Goal: Information Seeking & Learning: Learn about a topic

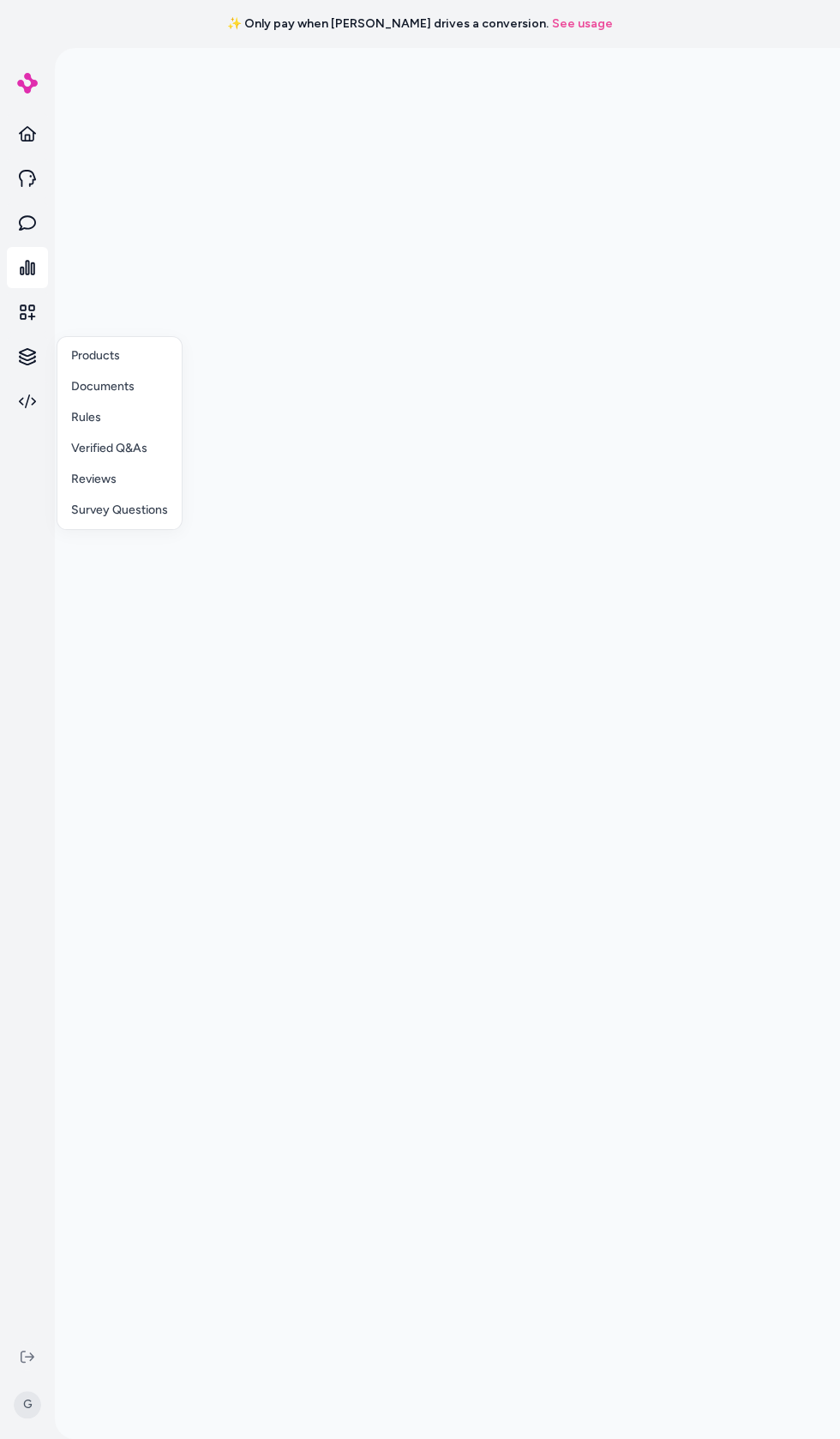
click at [24, 358] on html "✨ Only pay when [PERSON_NAME] drives a conversion. See usage G Products Documen…" at bounding box center [420, 720] width 840 height 1439
click at [25, 354] on html "✨ Only pay when [PERSON_NAME] drives a conversion. See usage G Products Documen…" at bounding box center [420, 720] width 840 height 1439
click at [27, 357] on html "✨ Only pay when [PERSON_NAME] drives a conversion. See usage Knowledge Knowledg…" at bounding box center [420, 720] width 840 height 1439
click at [69, 352] on link "Products" at bounding box center [119, 356] width 124 height 31
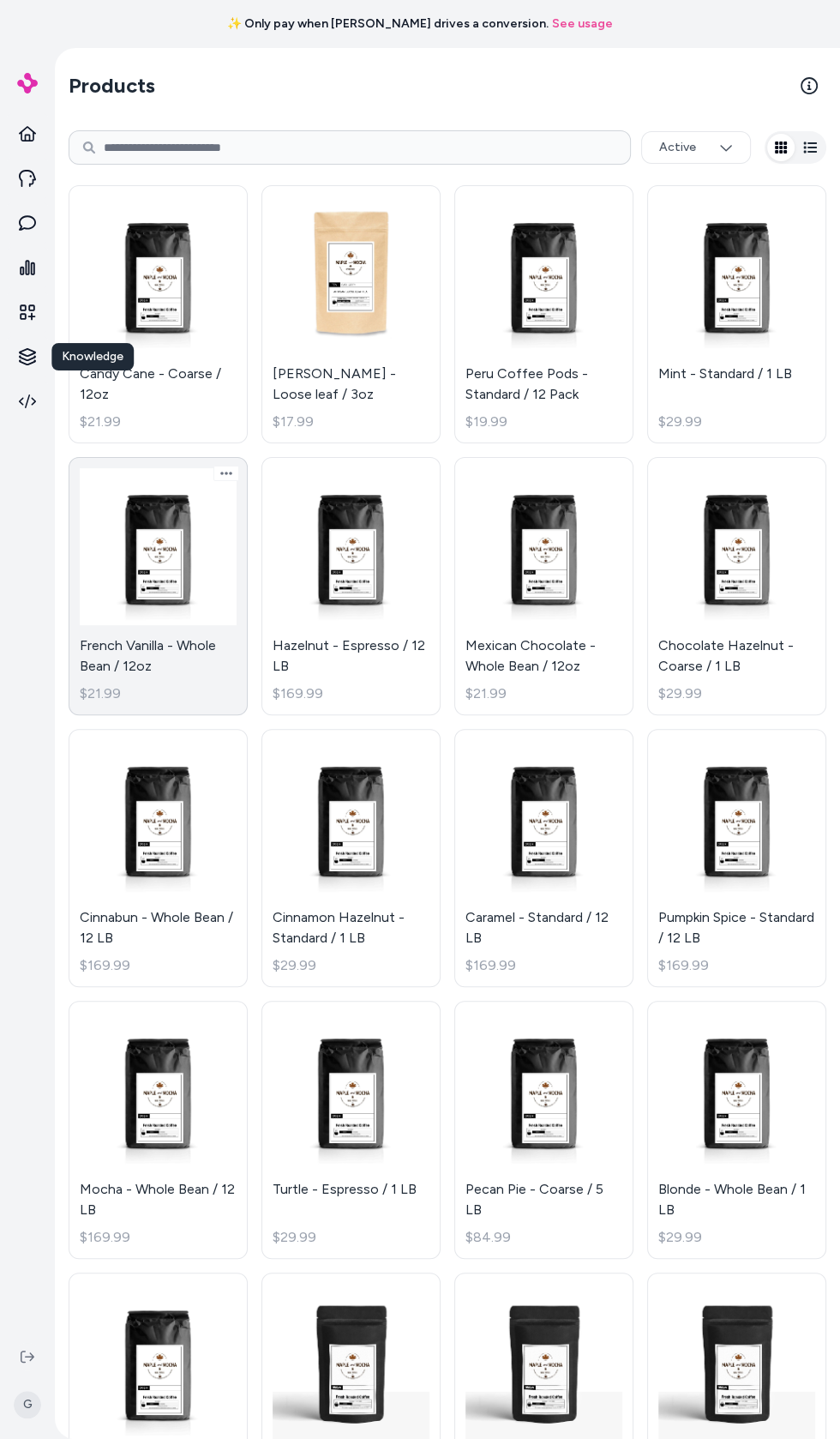
click at [125, 597] on link "French Vanilla - Whole Bean / 12oz $21.99" at bounding box center [158, 586] width 179 height 258
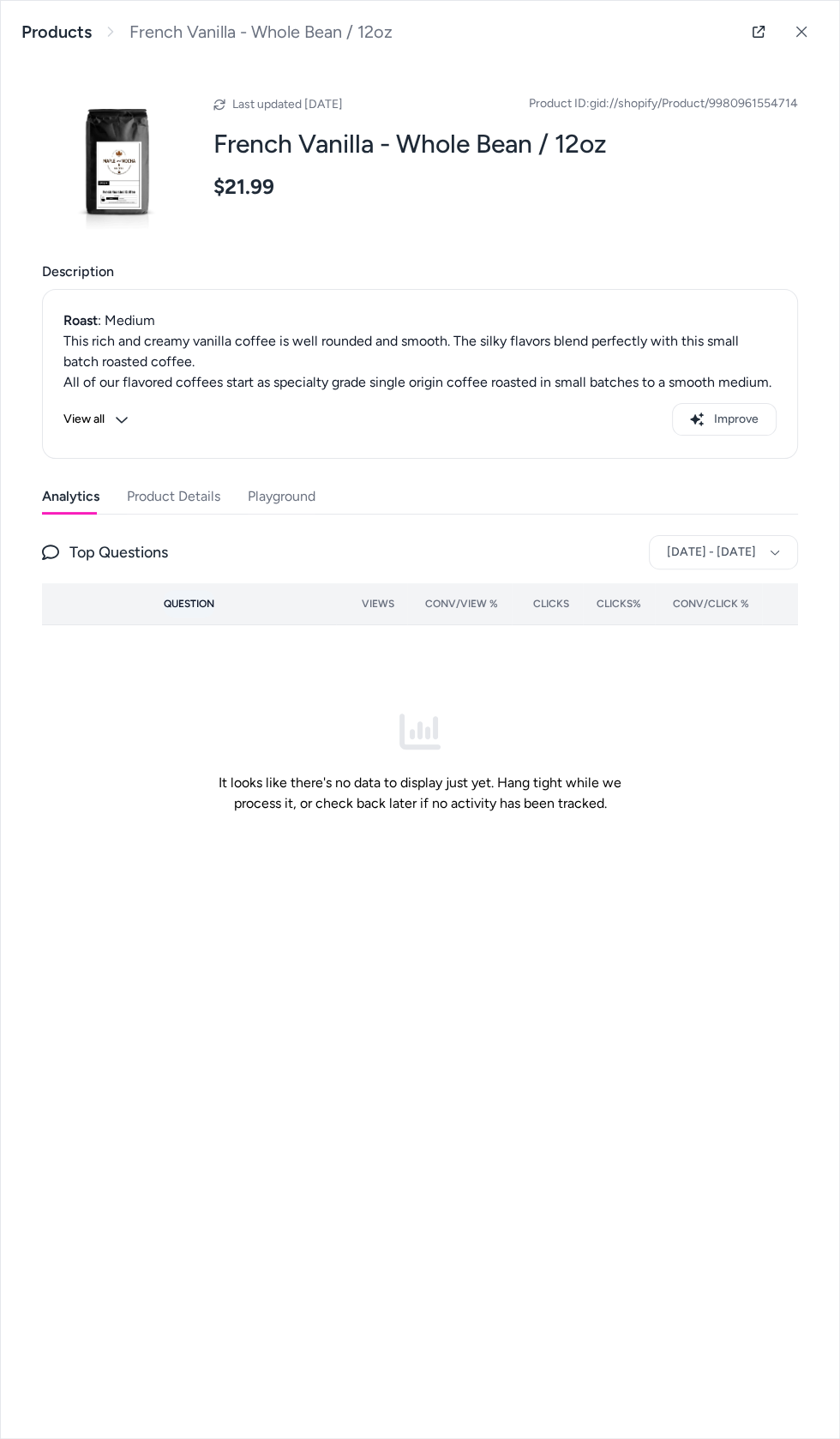
click at [173, 602] on span "Question" at bounding box center [189, 604] width 51 height 14
click at [141, 496] on button "Product Details" at bounding box center [173, 497] width 93 height 34
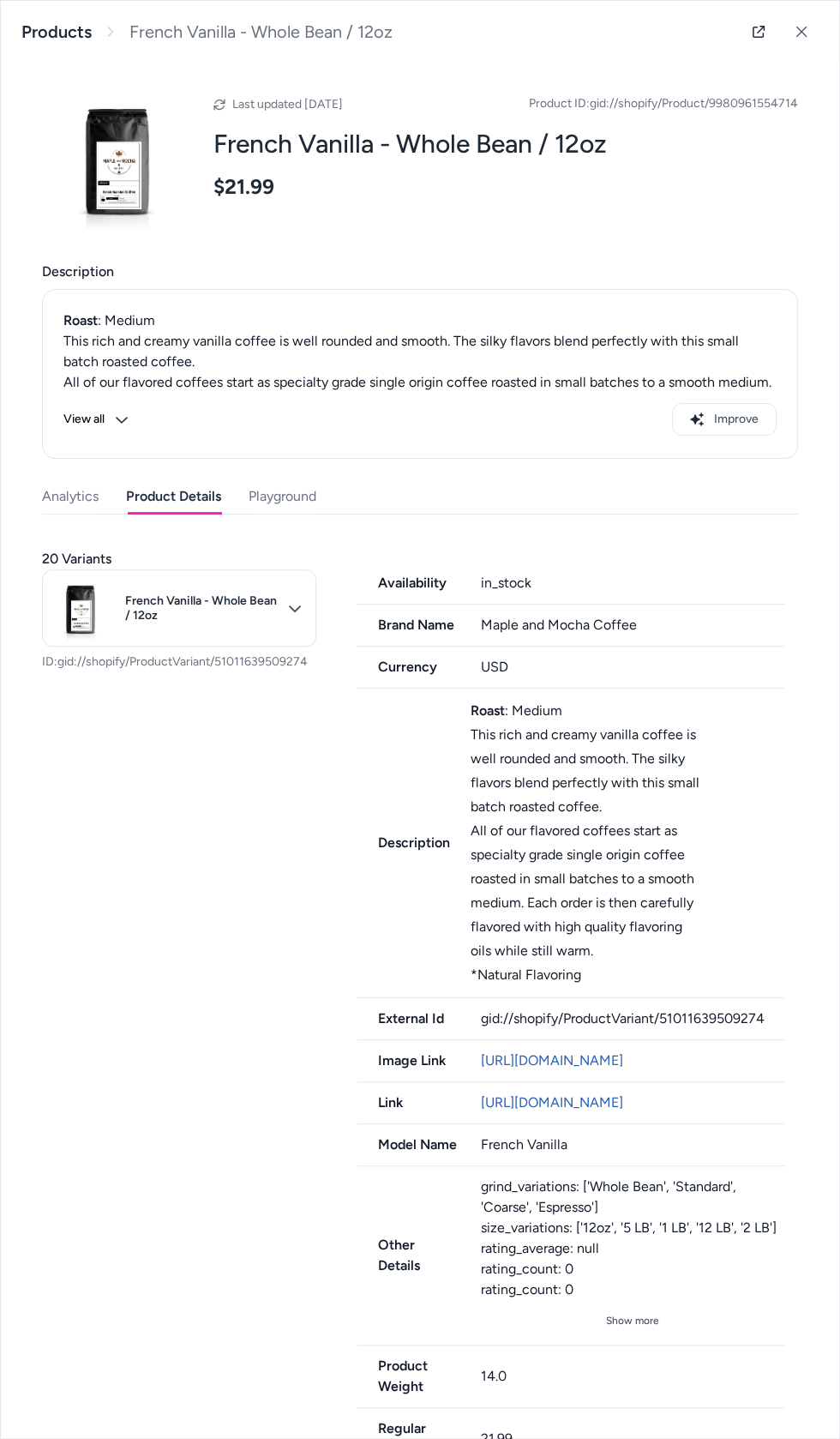
click at [254, 512] on button "Playground" at bounding box center [282, 497] width 68 height 34
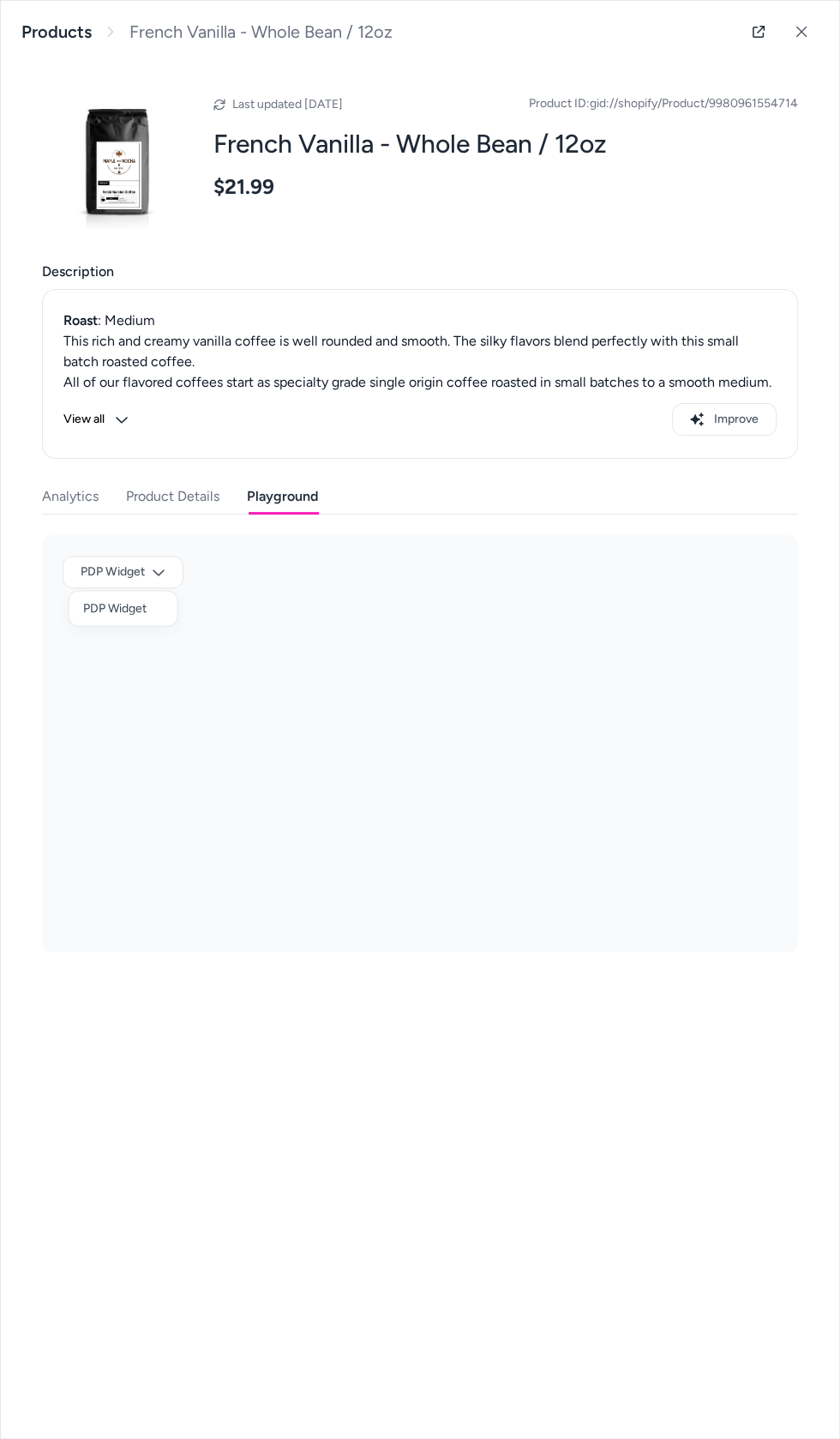
click at [71, 571] on div at bounding box center [420, 720] width 840 height 1439
click at [134, 491] on div at bounding box center [420, 720] width 840 height 1439
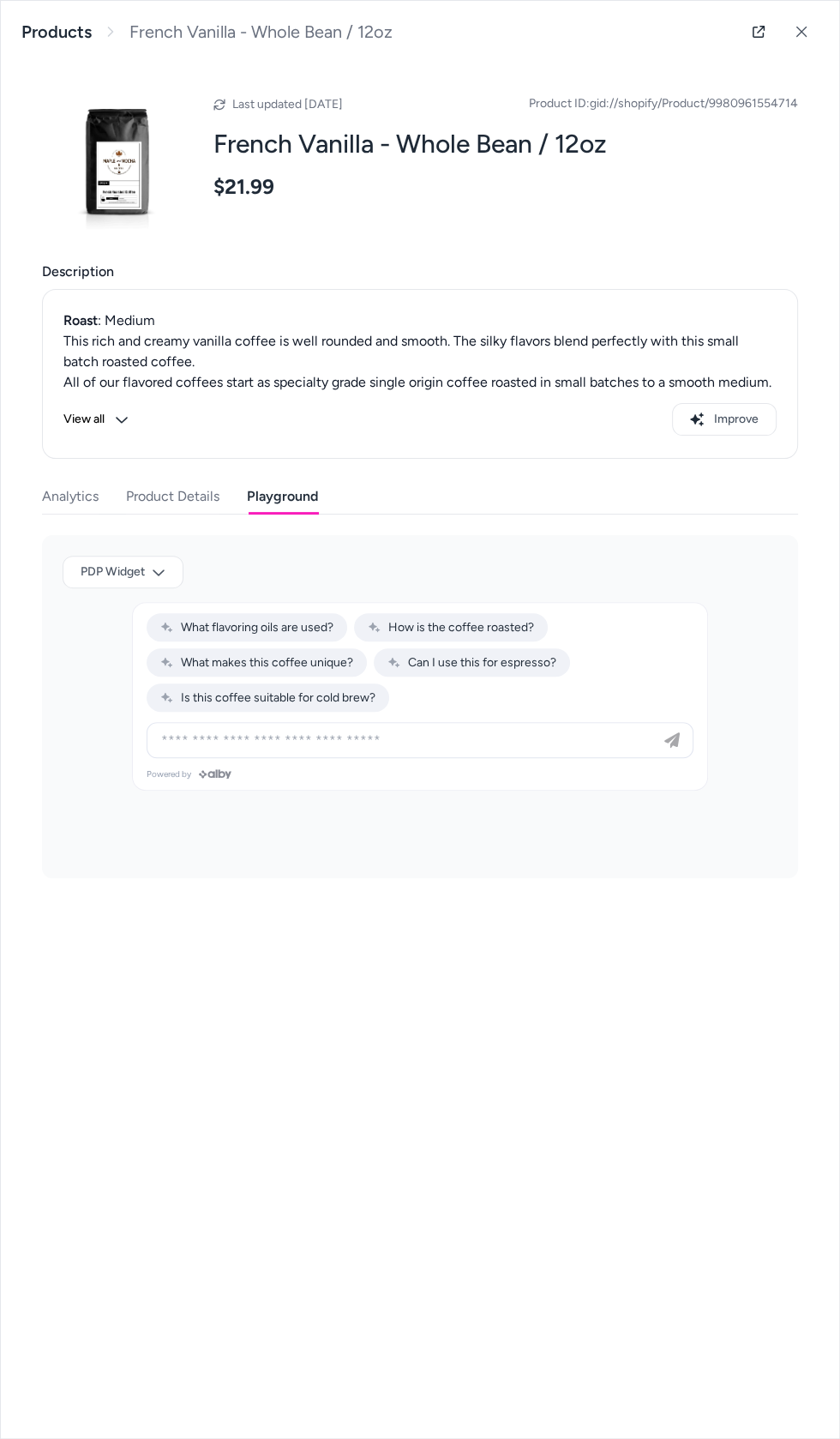
click at [147, 485] on button "Product Details" at bounding box center [172, 497] width 93 height 34
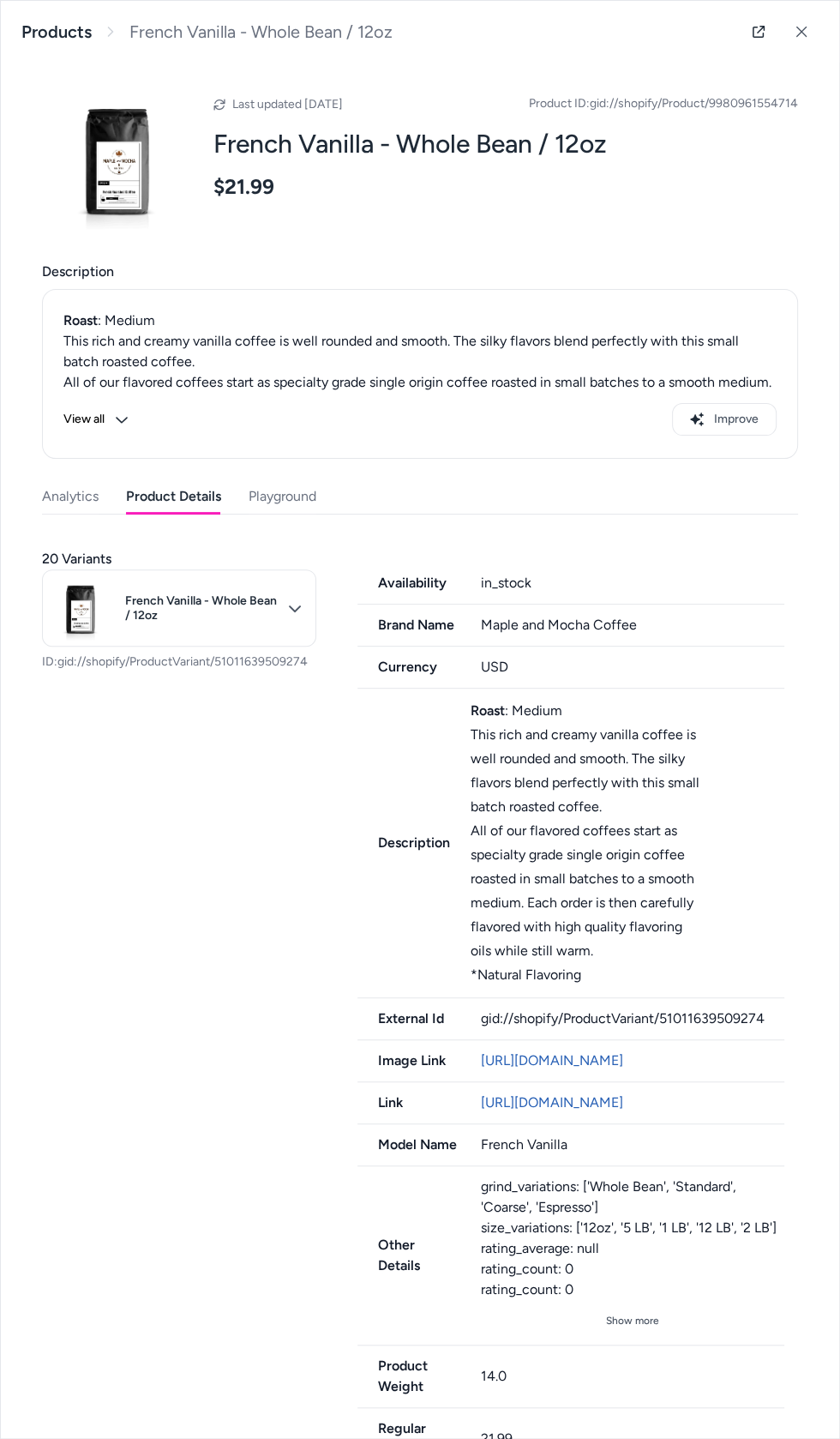
click at [252, 496] on button "Playground" at bounding box center [282, 497] width 68 height 34
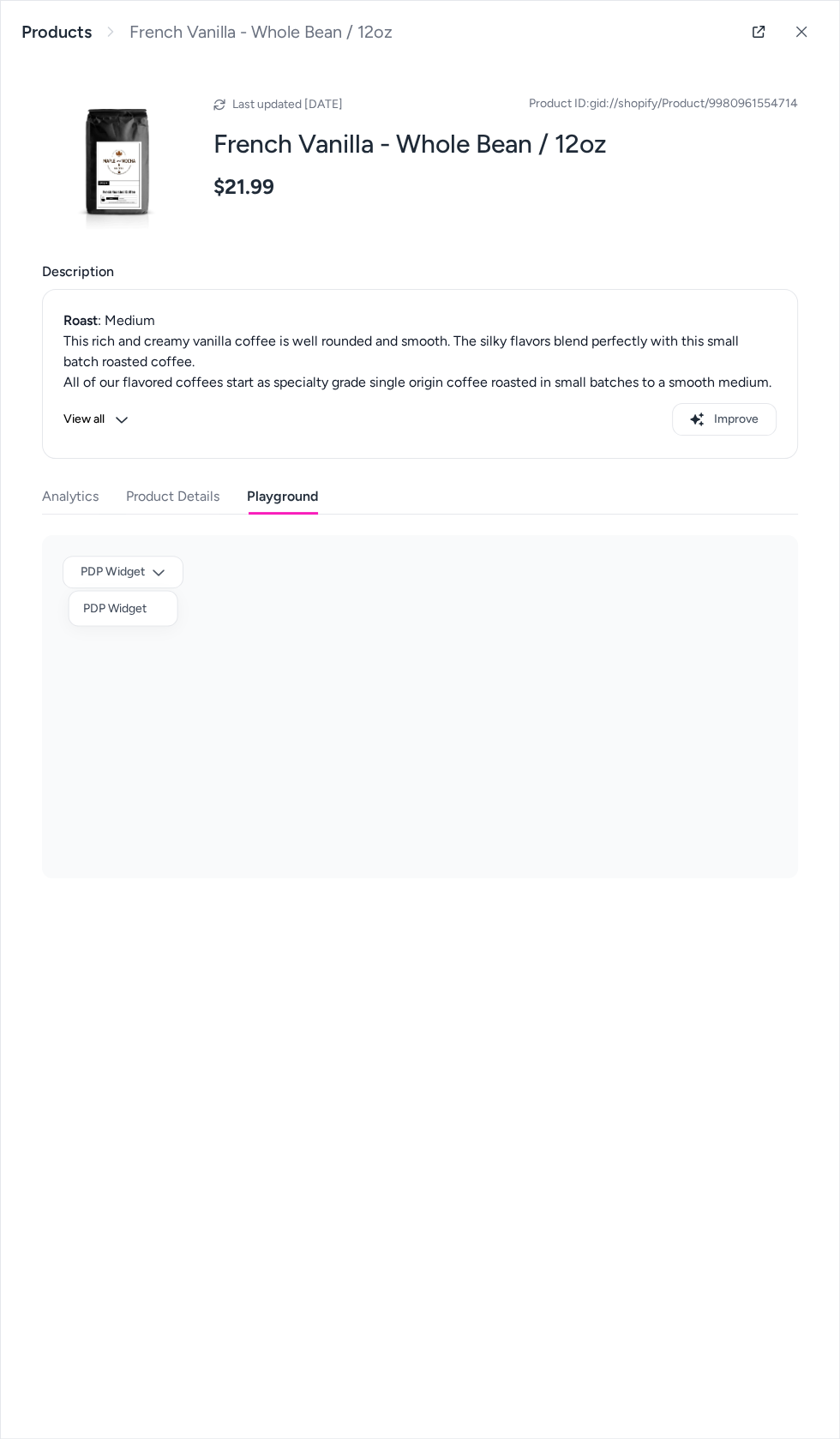
click at [85, 557] on div at bounding box center [420, 720] width 840 height 1439
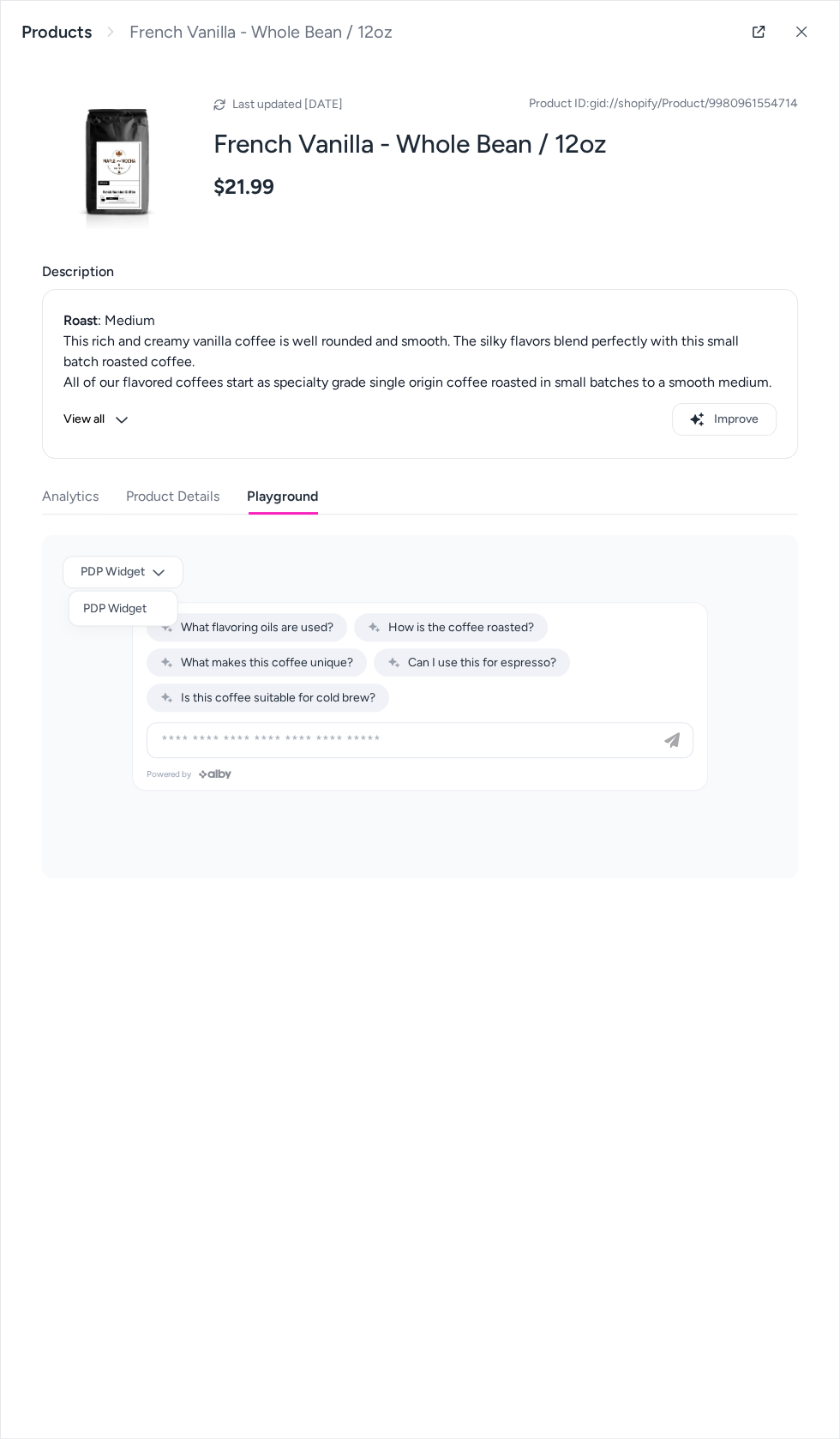
click at [125, 501] on div at bounding box center [420, 720] width 840 height 1439
click at [56, 503] on button "Analytics" at bounding box center [70, 497] width 57 height 34
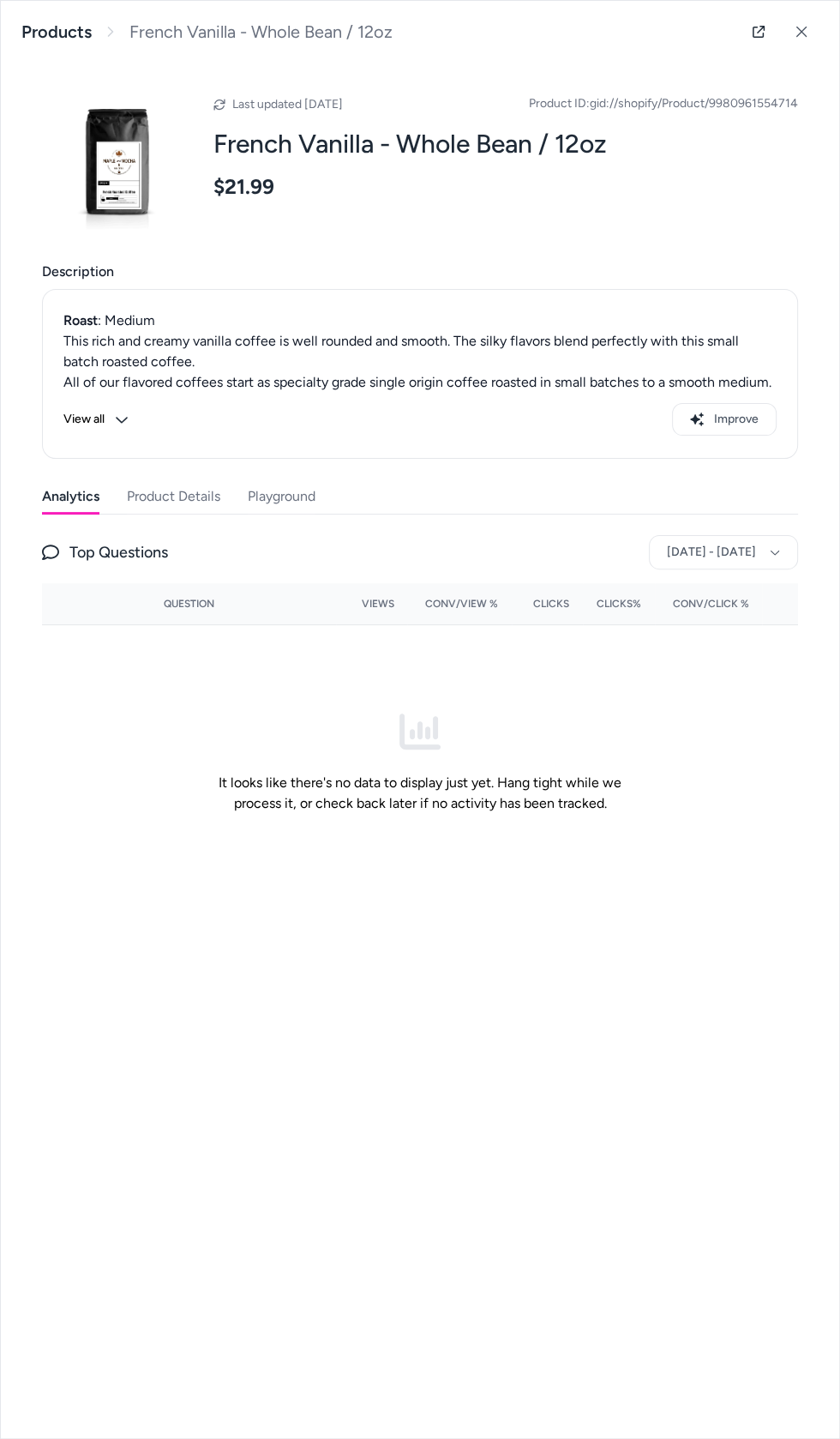
click at [261, 492] on button "Playground" at bounding box center [281, 497] width 68 height 34
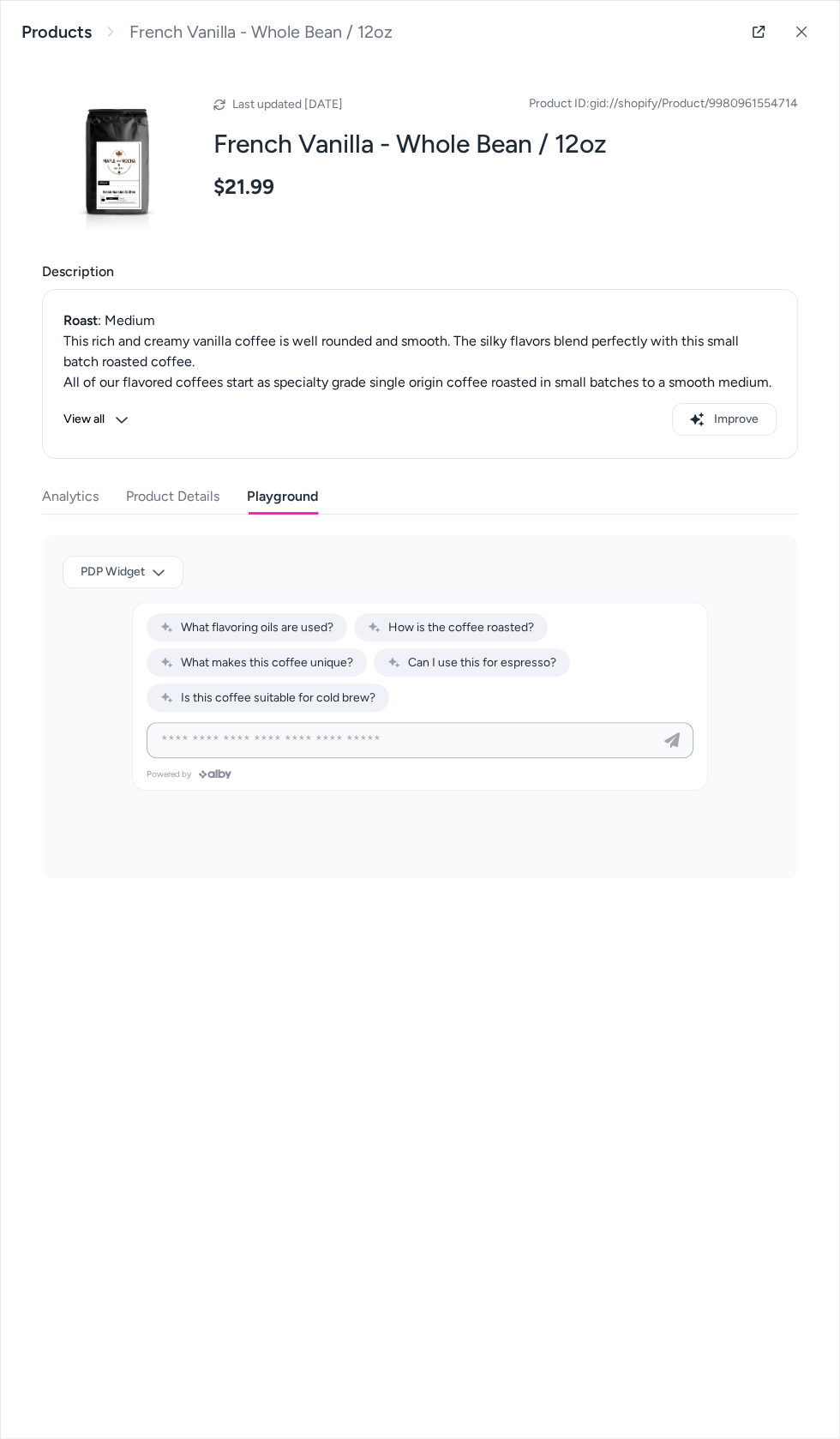
click at [512, 738] on input at bounding box center [403, 740] width 504 height 21
click at [97, 570] on div at bounding box center [420, 720] width 840 height 1439
click at [83, 617] on div "PDP Widget" at bounding box center [123, 608] width 108 height 27
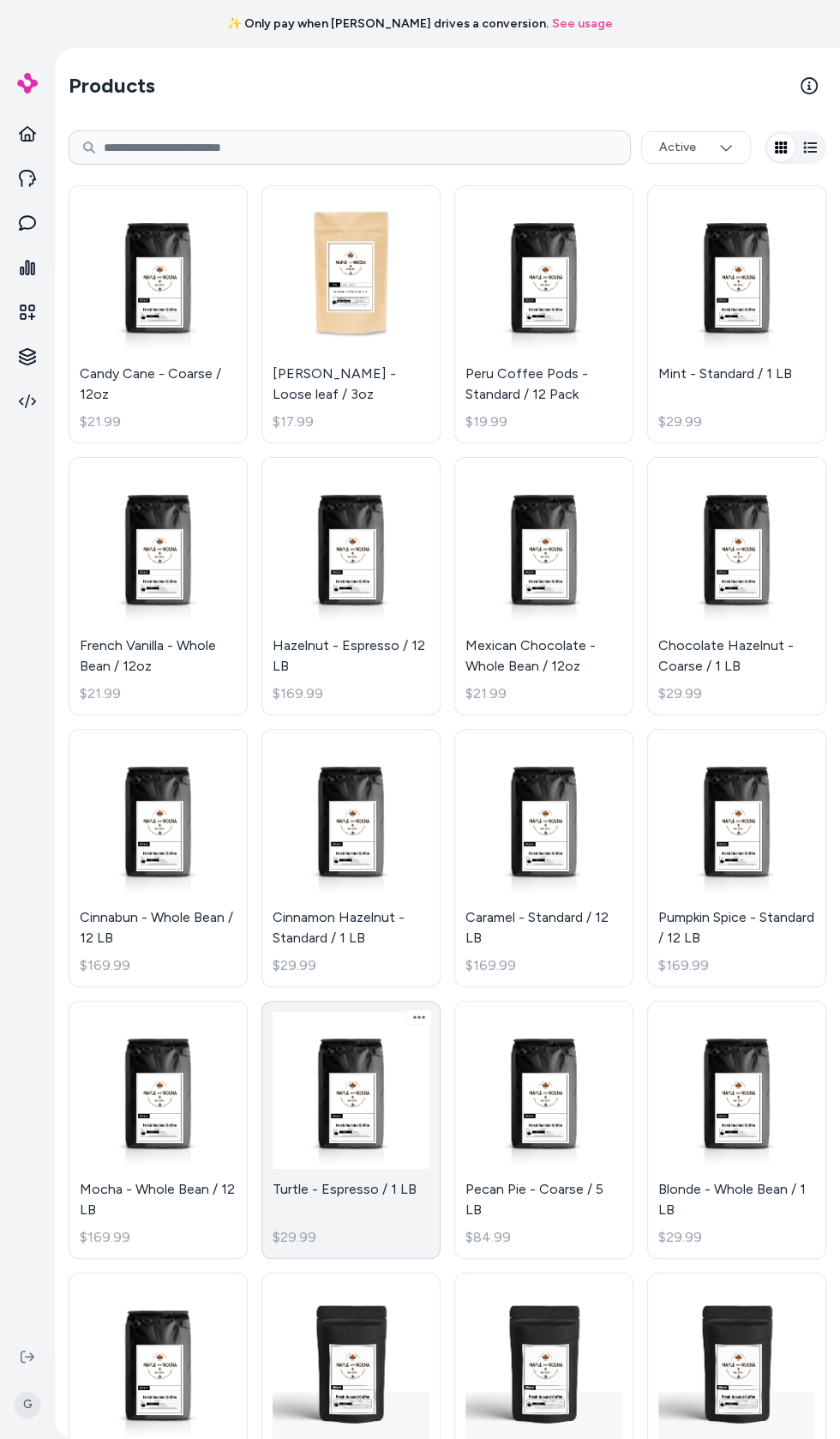
click at [358, 1141] on link "Turtle - Espresso / 1 LB $29.99" at bounding box center [351, 1129] width 179 height 258
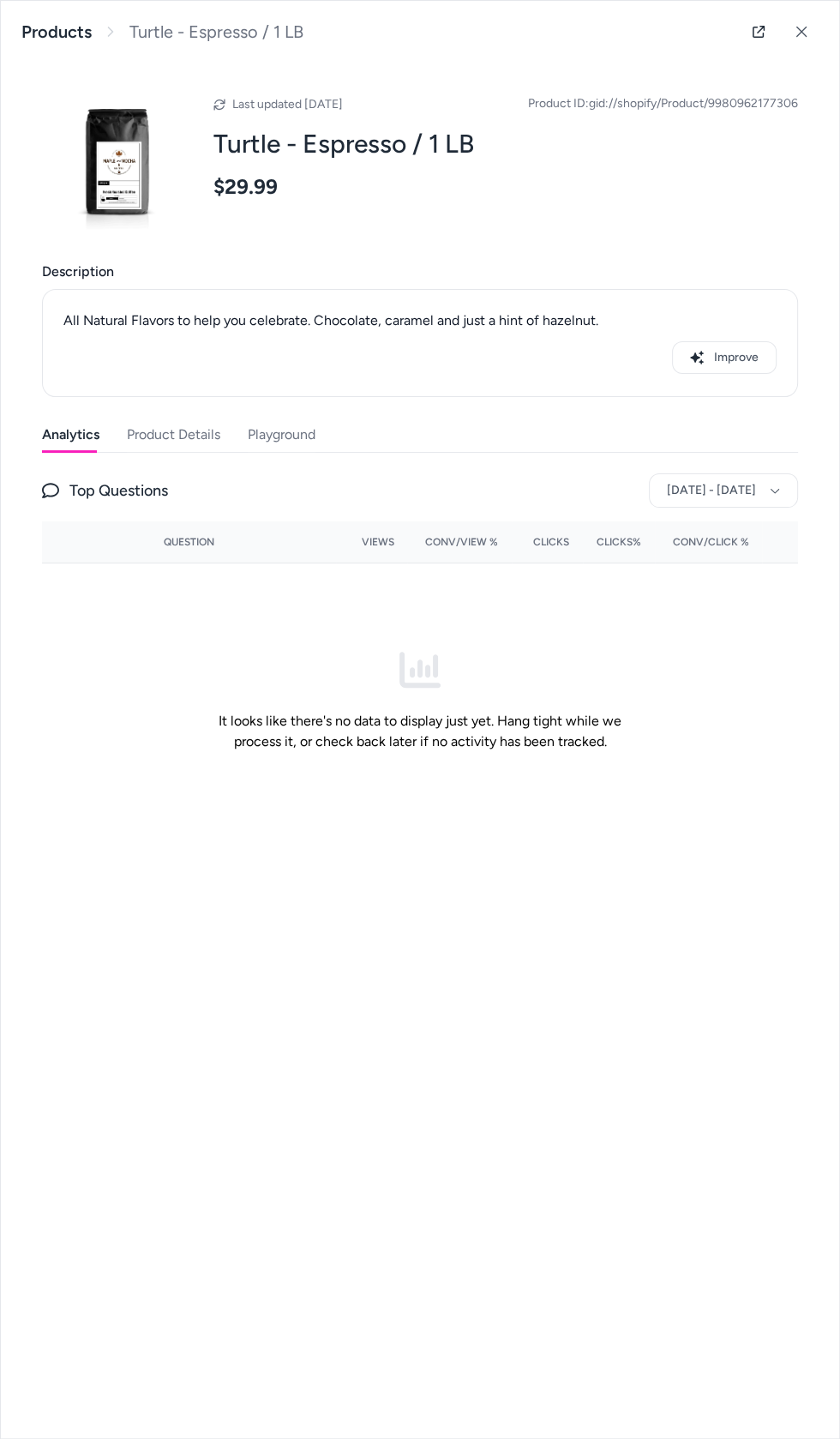
click at [261, 441] on button "Playground" at bounding box center [281, 435] width 68 height 34
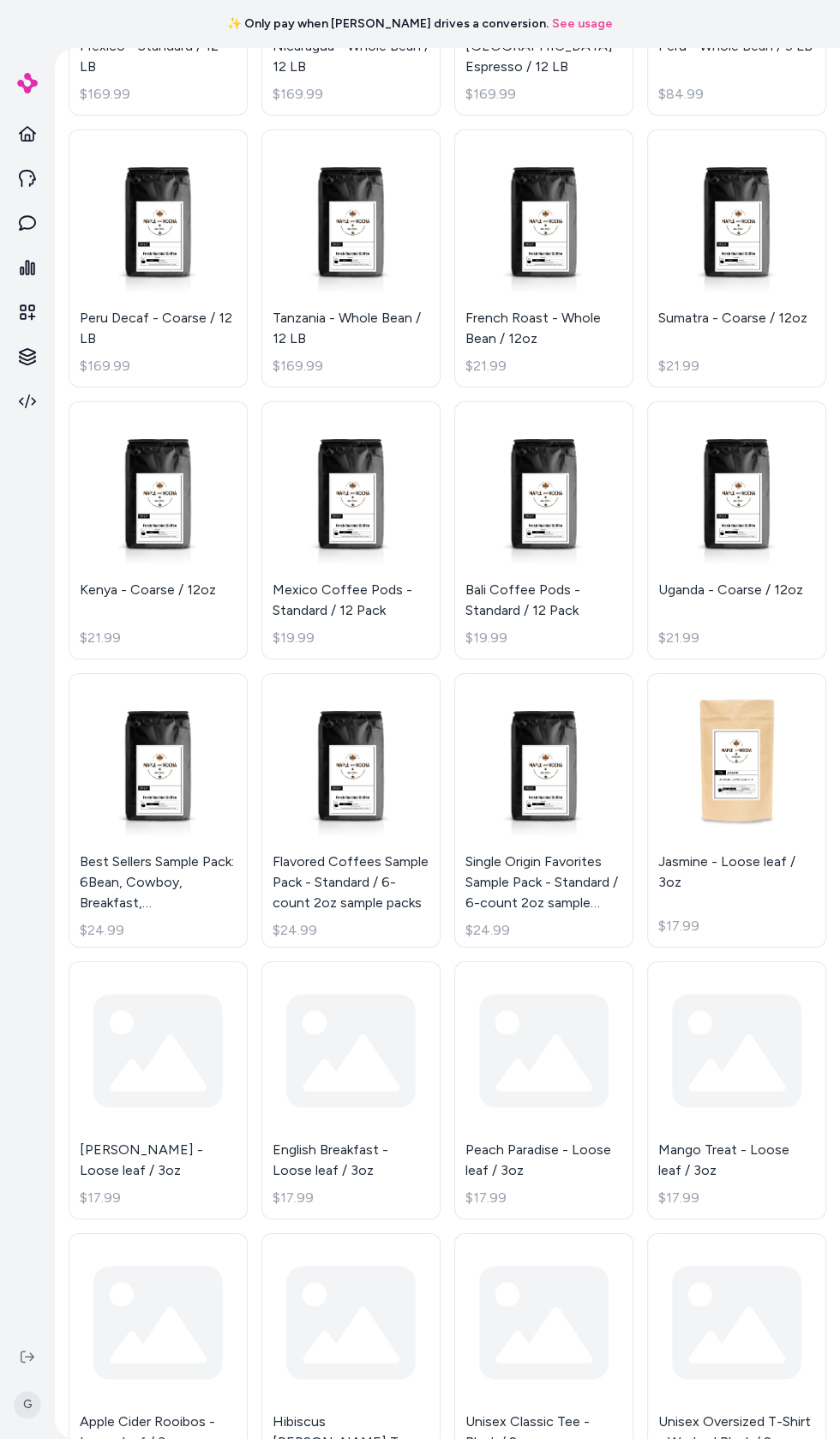
scroll to position [4224, 0]
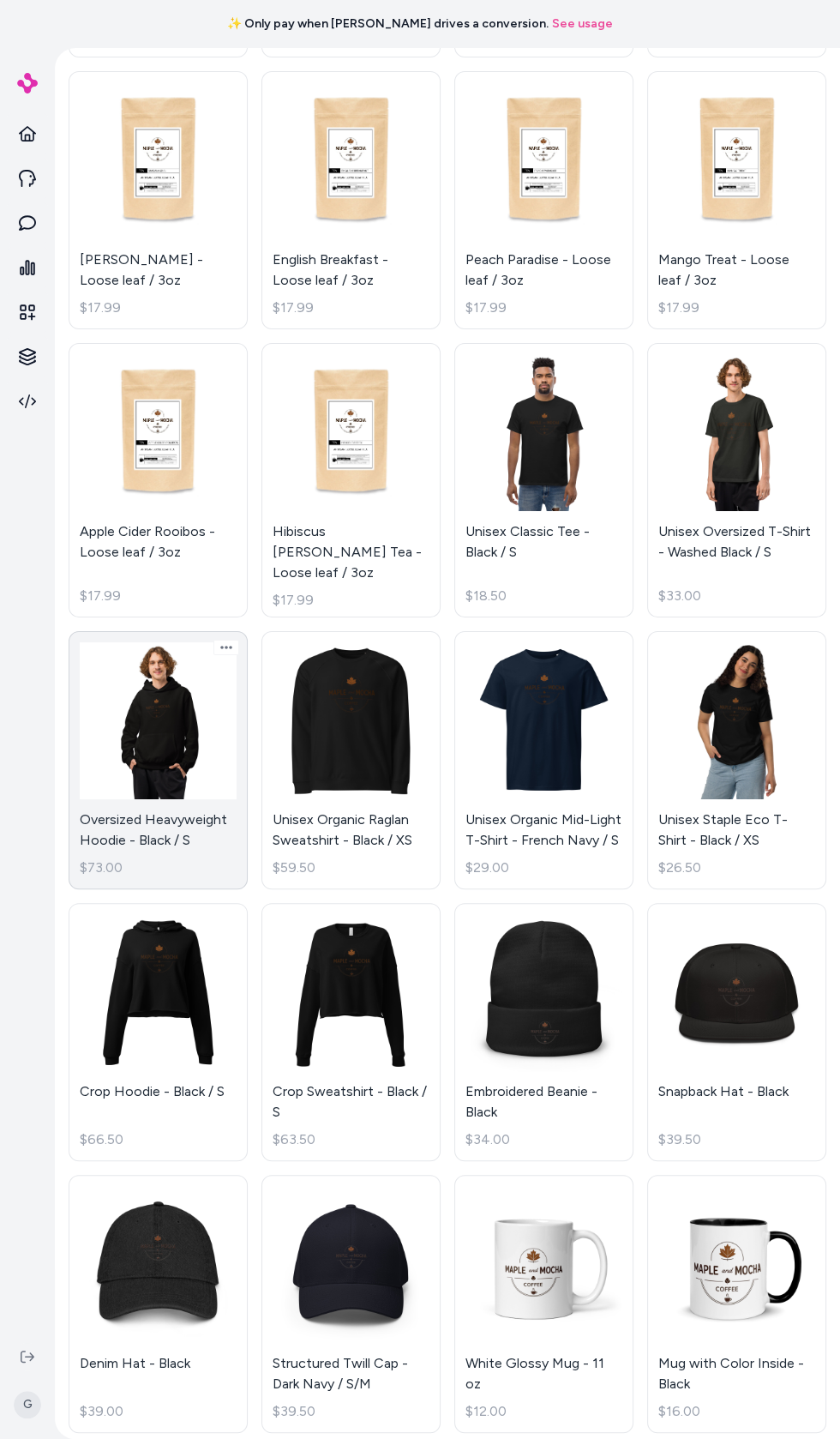
click at [140, 766] on link "Oversized Heavyweight Hoodie - Black / S $73.00" at bounding box center [158, 760] width 179 height 258
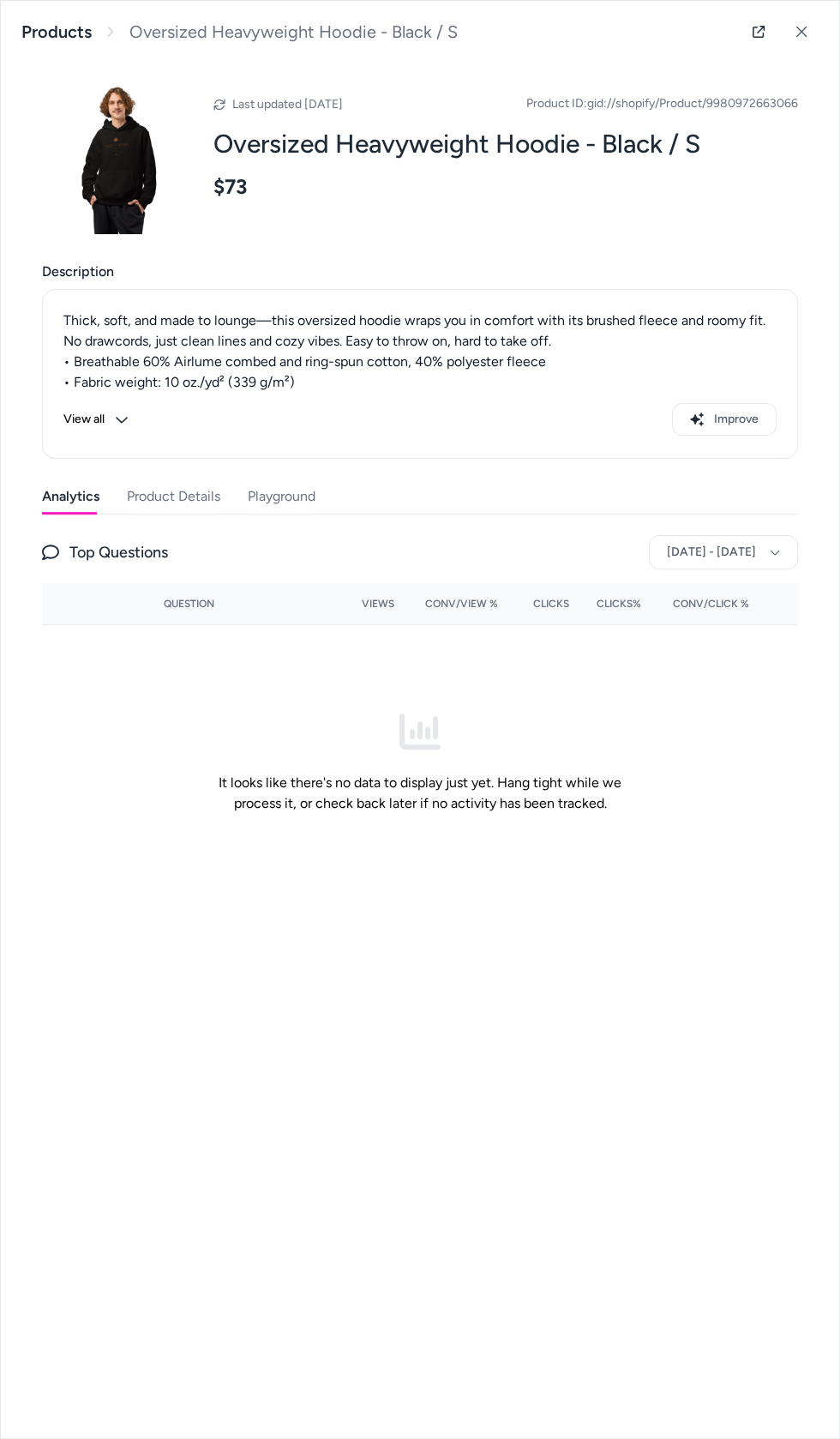
click at [254, 502] on button "Playground" at bounding box center [281, 497] width 68 height 34
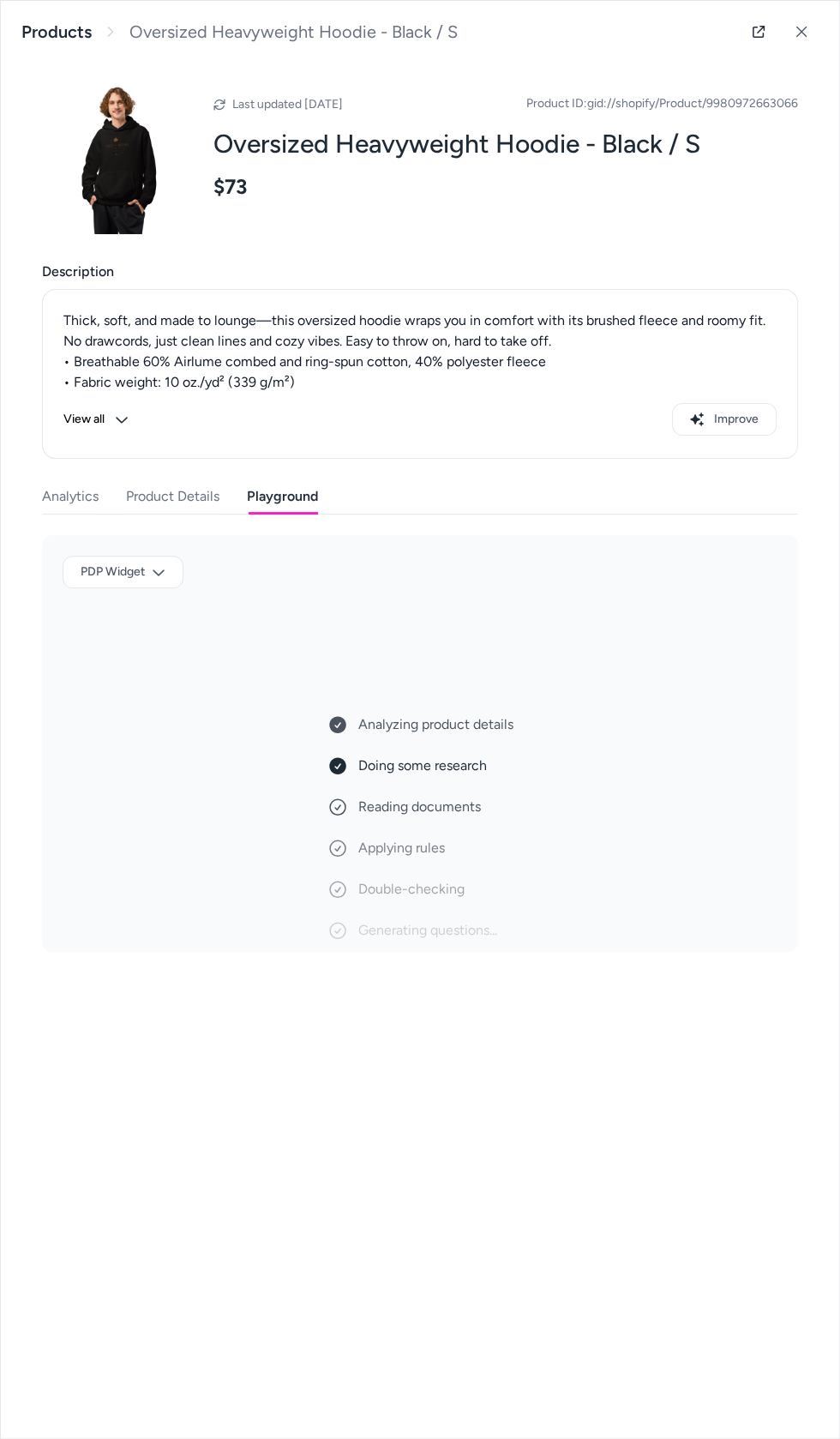
click at [79, 422] on button "View all" at bounding box center [96, 419] width 65 height 33
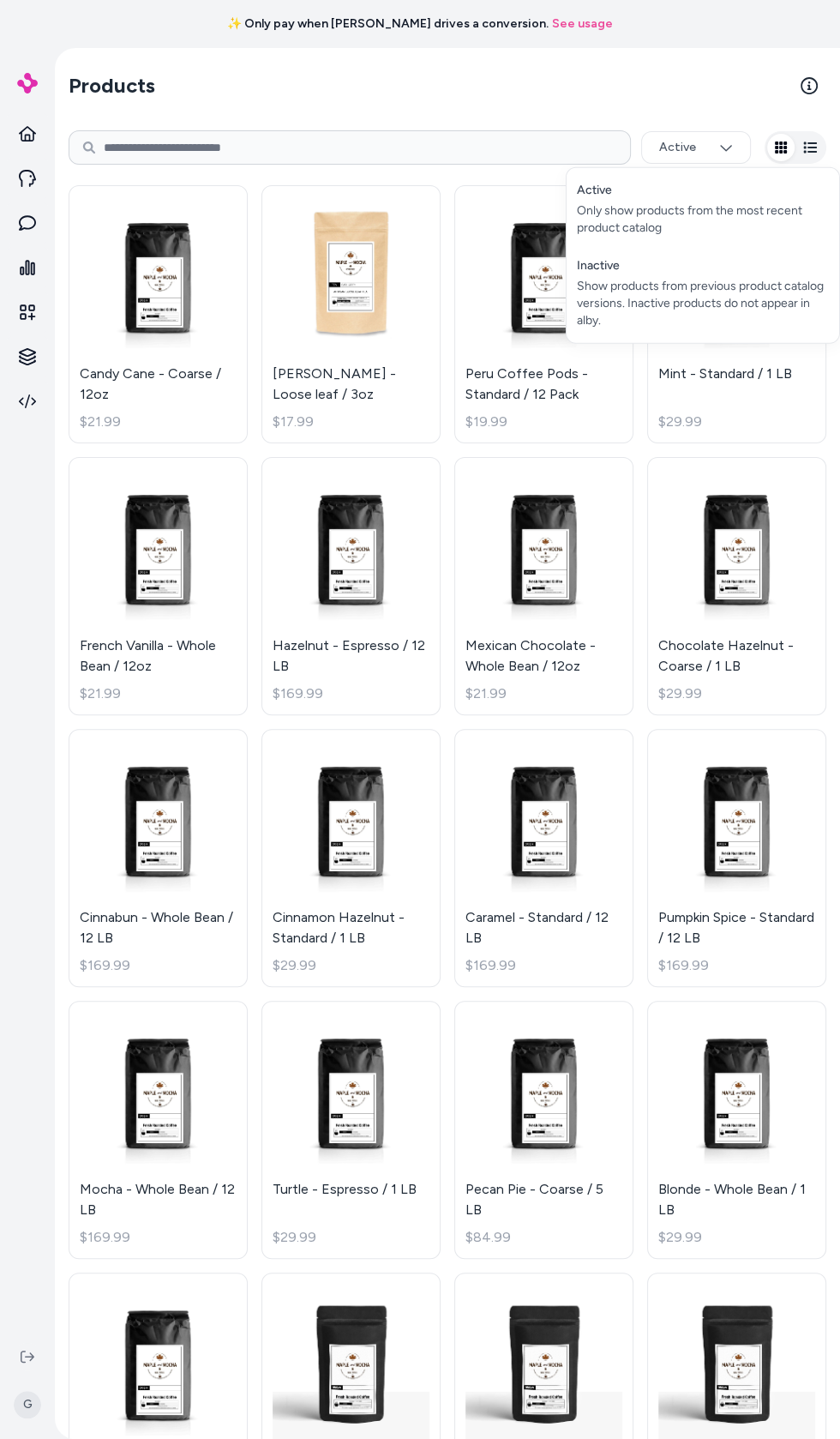
click at [676, 147] on html "✨ Only pay when [PERSON_NAME] drives a conversion. See usage G Products Active …" at bounding box center [420, 720] width 840 height 1439
click at [330, 90] on html "✨ Only pay when [PERSON_NAME] drives a conversion. See usage G Products Active …" at bounding box center [420, 720] width 840 height 1439
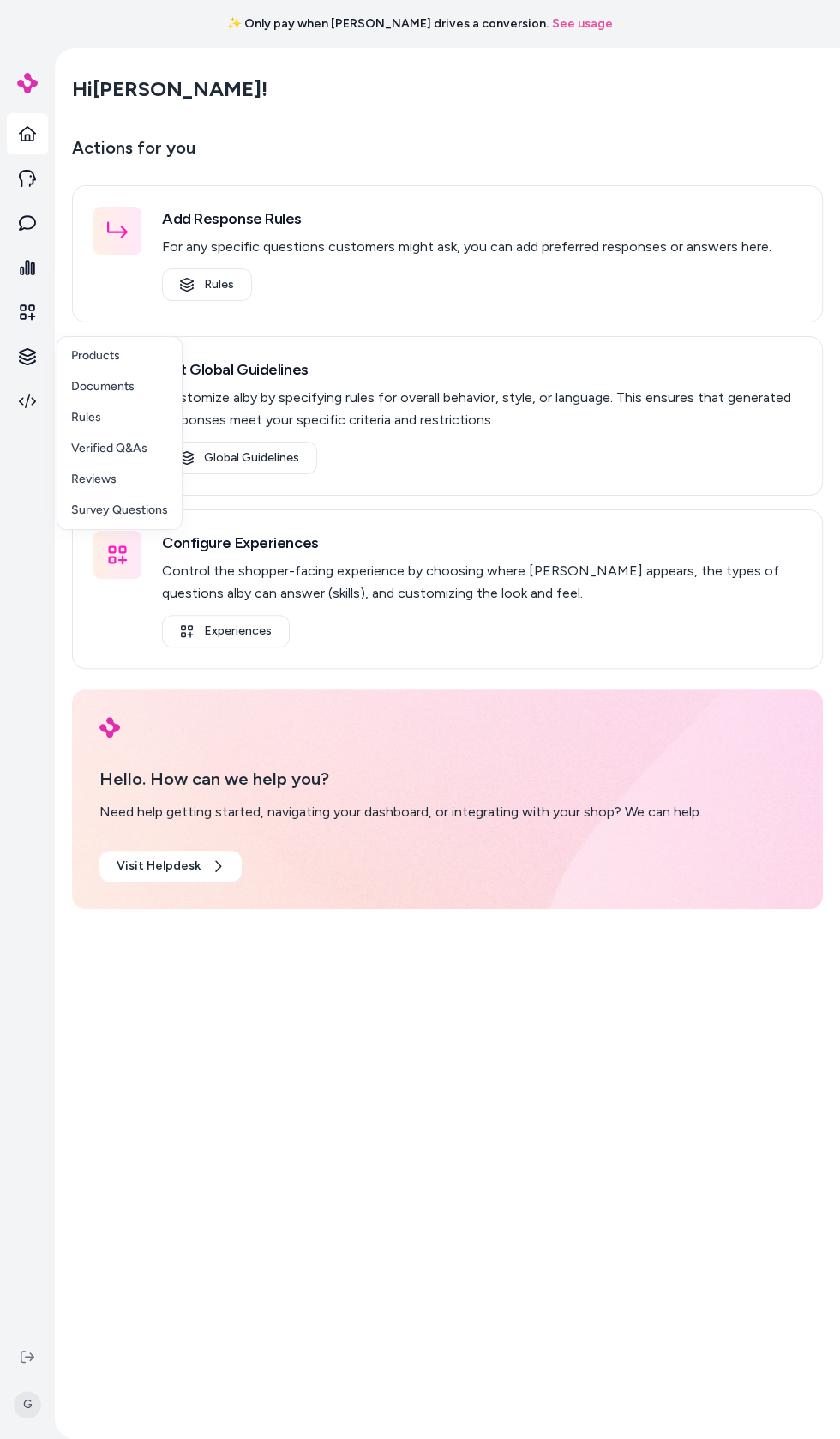
click at [24, 359] on html "✨ Only pay when alby drives a conversion. See usage G Hi Gavin ! Actions for yo…" at bounding box center [420, 720] width 840 height 1439
click at [66, 353] on link "Products" at bounding box center [119, 356] width 124 height 31
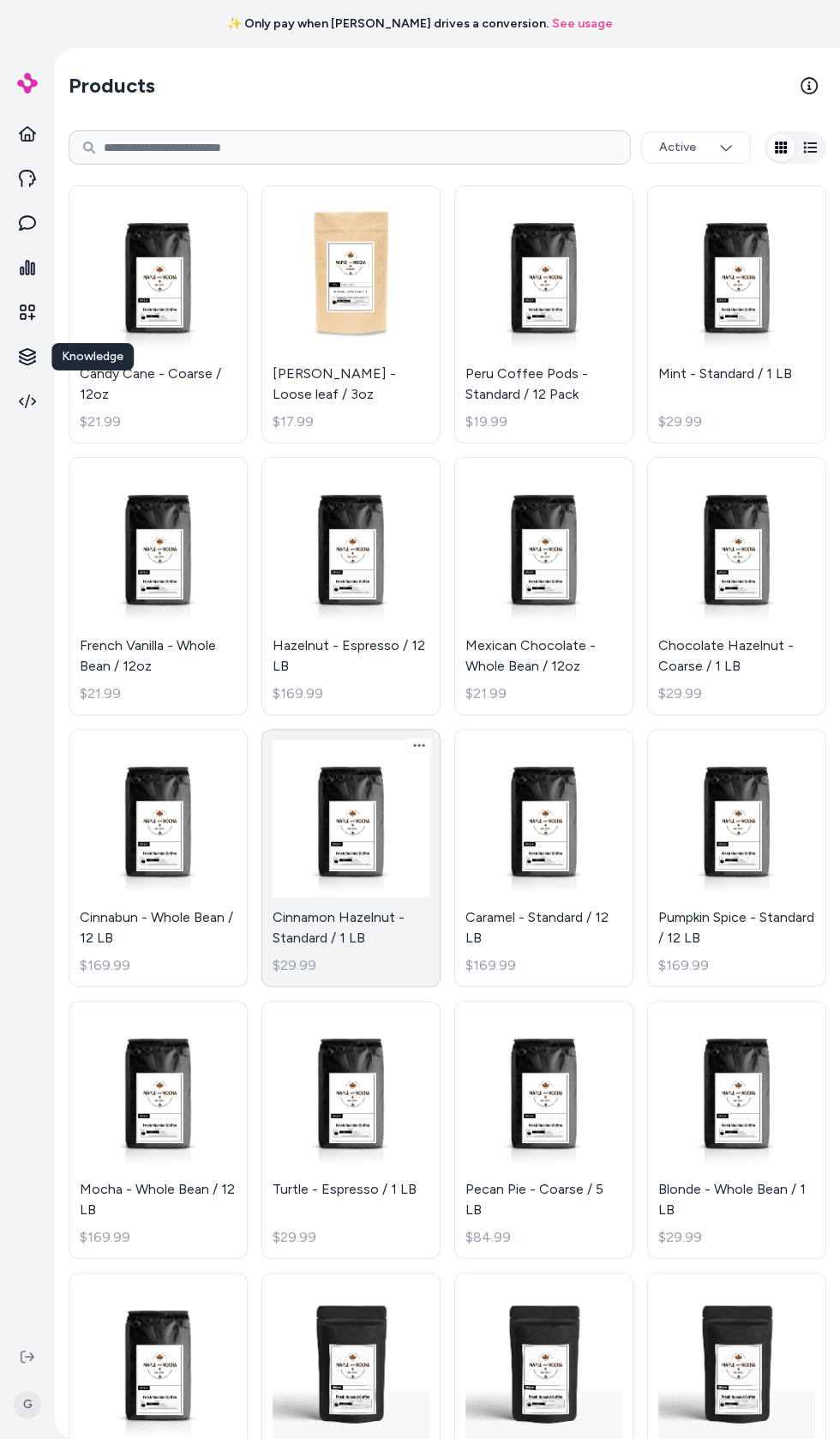
click at [339, 848] on link "Cinnamon Hazelnut - Standard / 1 LB $29.99" at bounding box center [351, 858] width 179 height 258
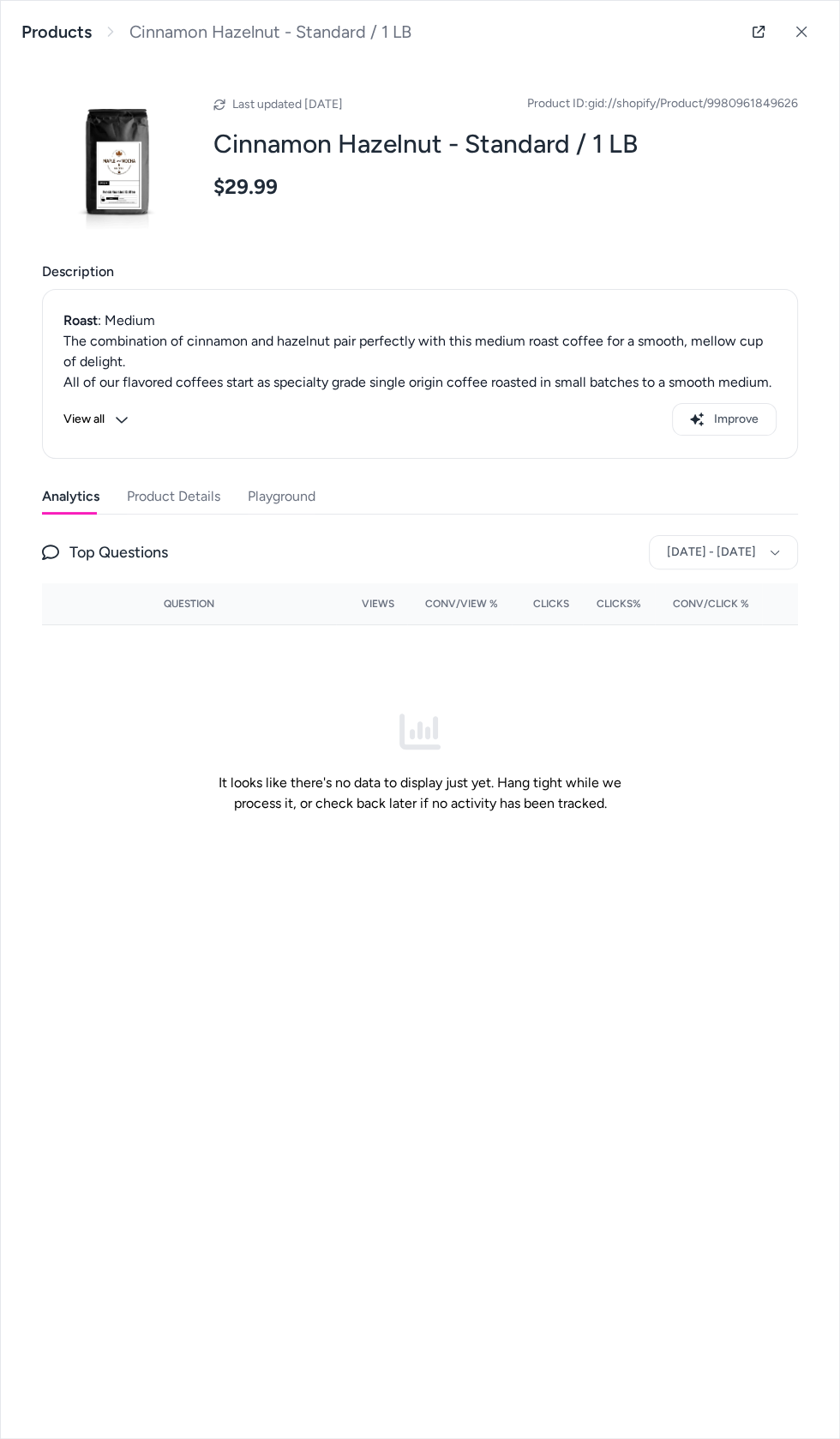
click at [254, 488] on button "Playground" at bounding box center [281, 497] width 68 height 34
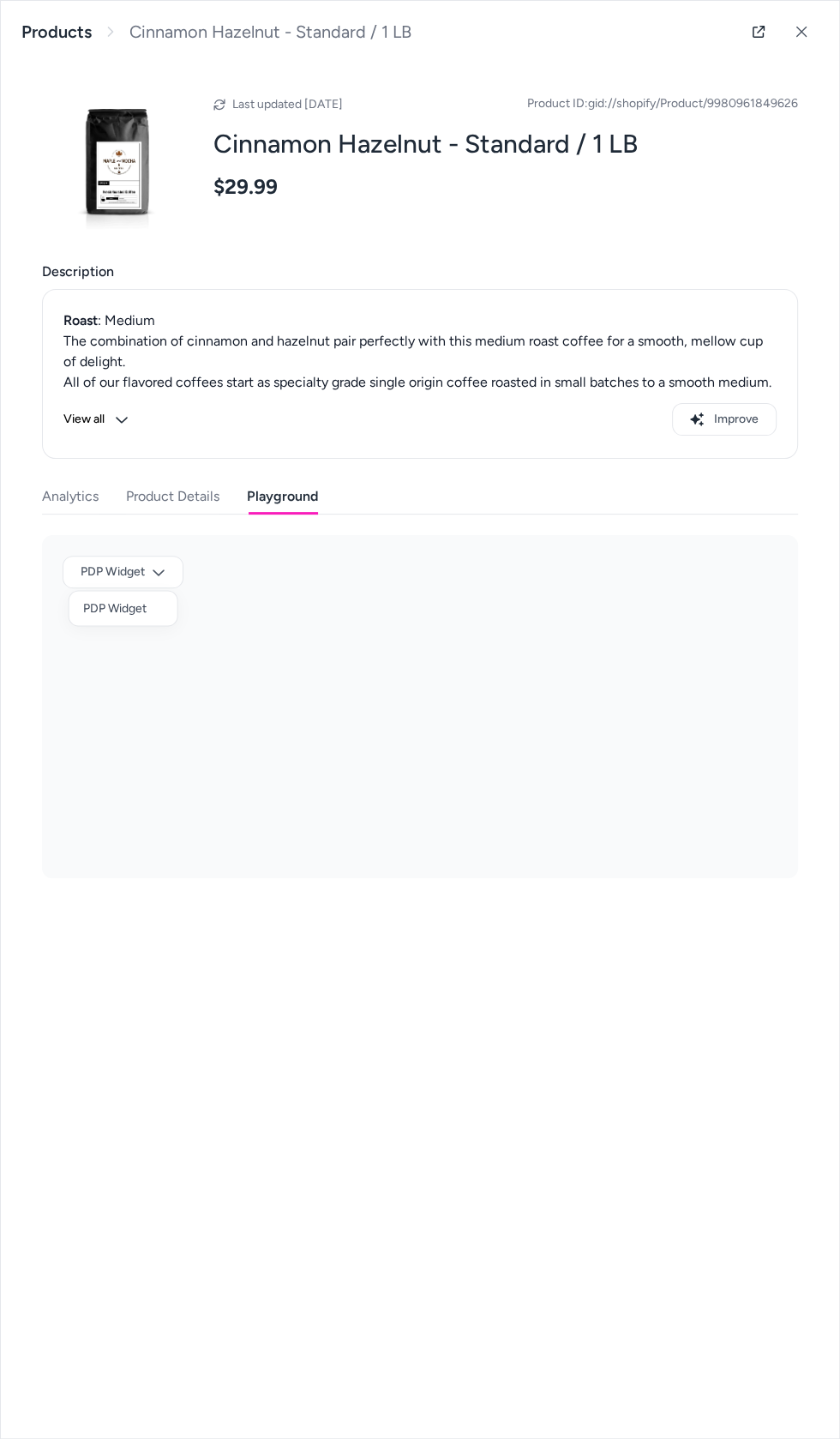
click at [86, 578] on div at bounding box center [420, 720] width 840 height 1439
click at [593, 1210] on div at bounding box center [420, 720] width 840 height 1439
click at [67, 418] on button "View all" at bounding box center [96, 419] width 65 height 33
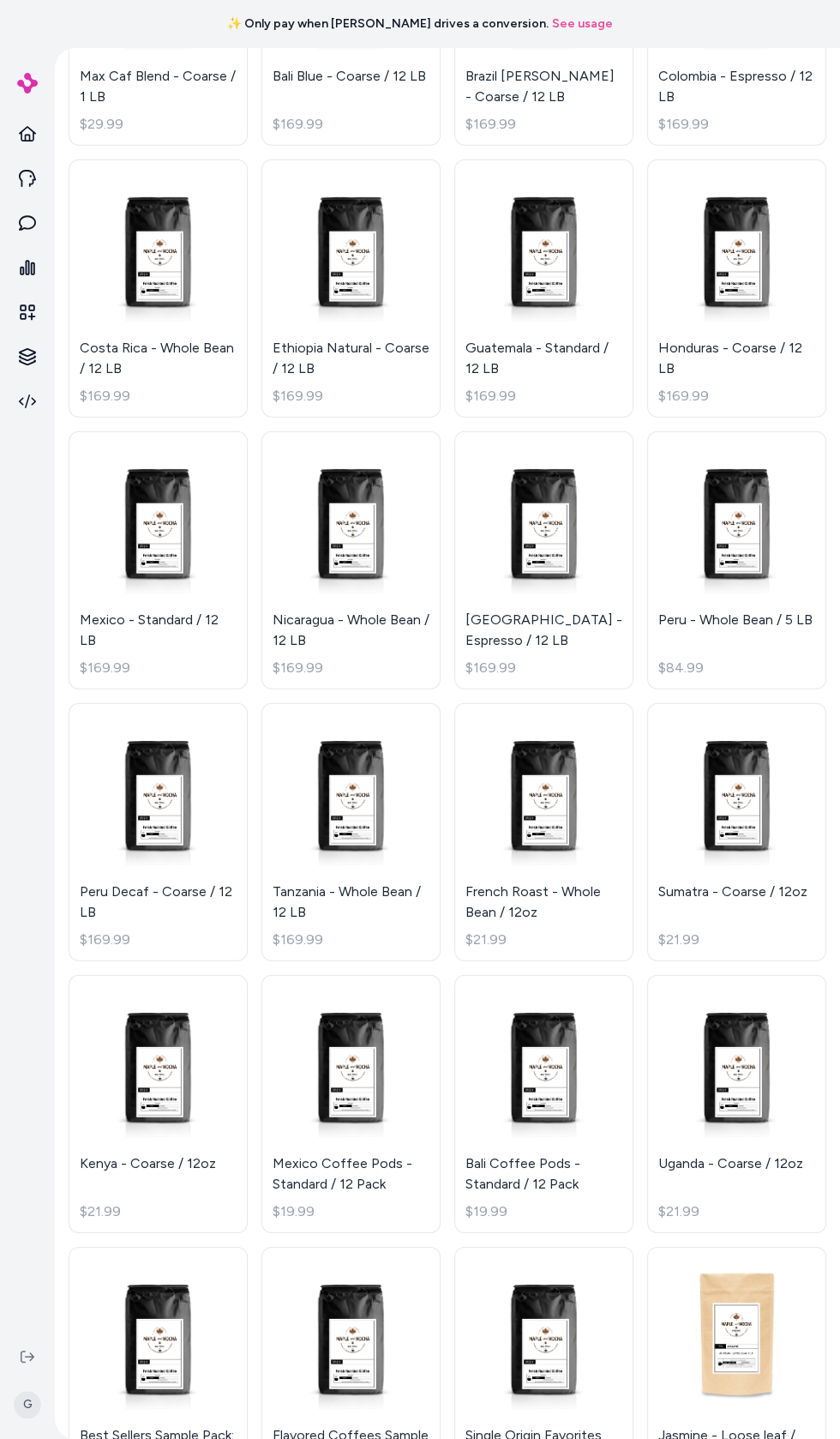
scroll to position [4476, 0]
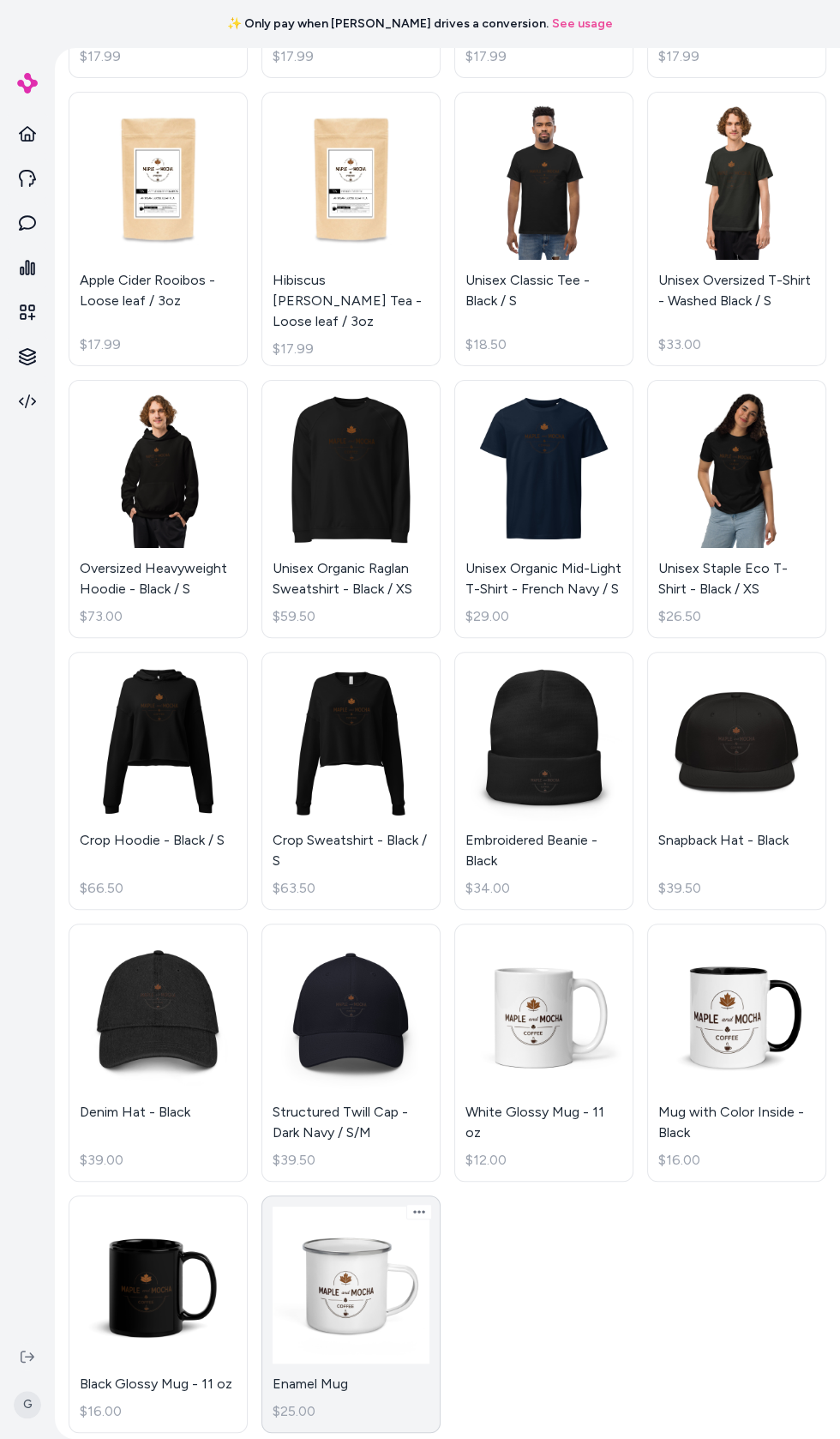
click at [373, 1278] on link "Enamel Mug $25.00" at bounding box center [351, 1314] width 179 height 238
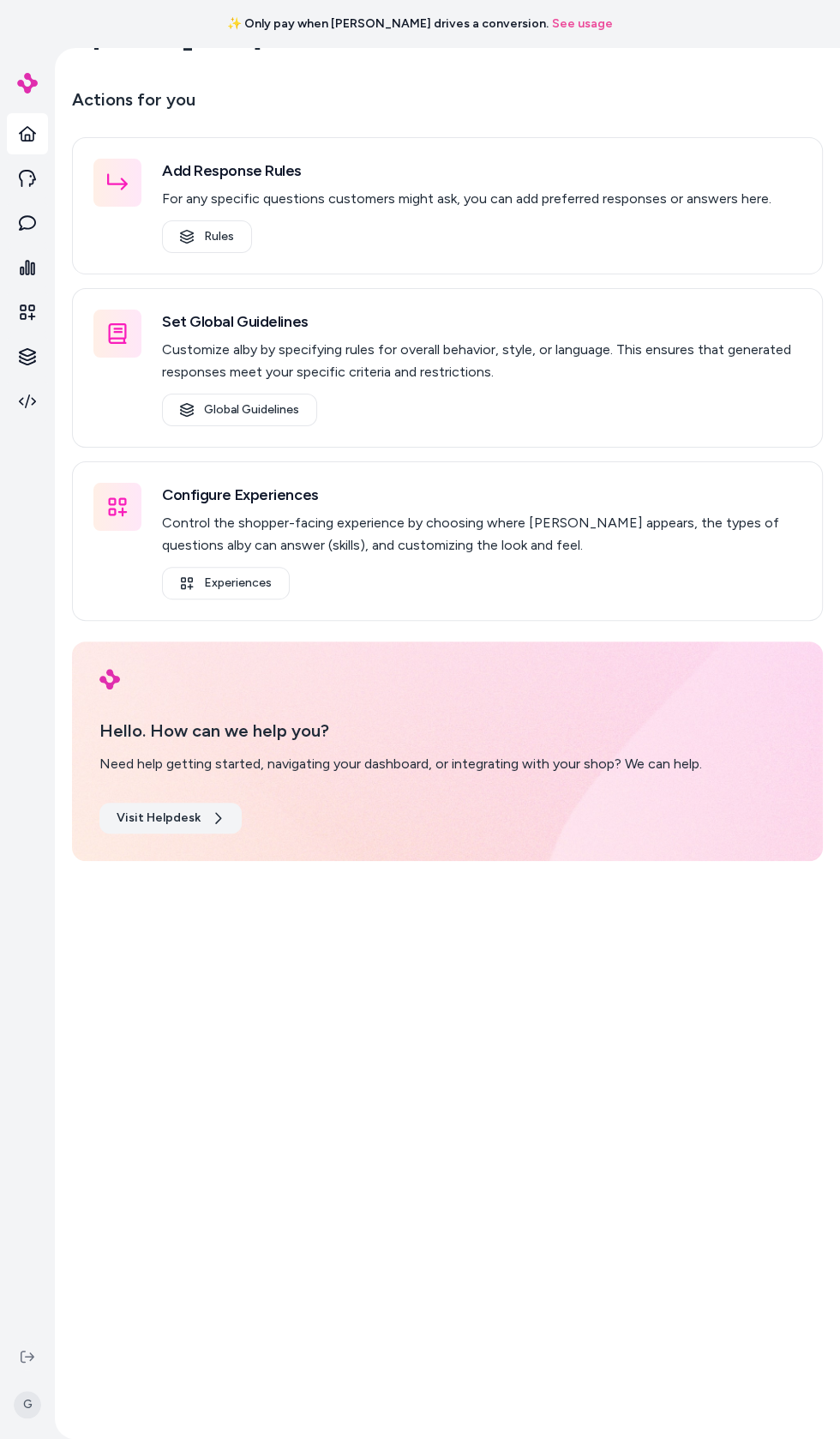
click at [129, 803] on link "Visit Helpdesk" at bounding box center [171, 818] width 142 height 31
